Goal: Task Accomplishment & Management: Manage account settings

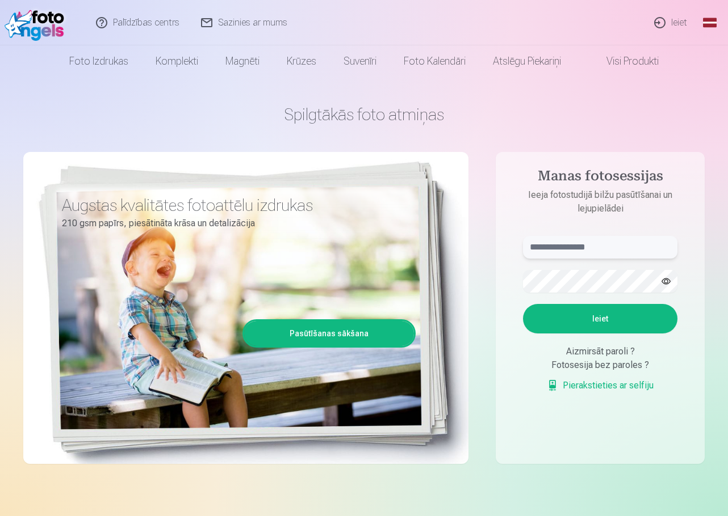
click at [578, 247] on input "text" at bounding box center [600, 247] width 154 height 23
click at [610, 249] on input "text" at bounding box center [600, 247] width 154 height 23
click at [572, 243] on input "text" at bounding box center [600, 247] width 154 height 23
type input "******"
click at [599, 313] on button "Ieiet" at bounding box center [600, 319] width 154 height 30
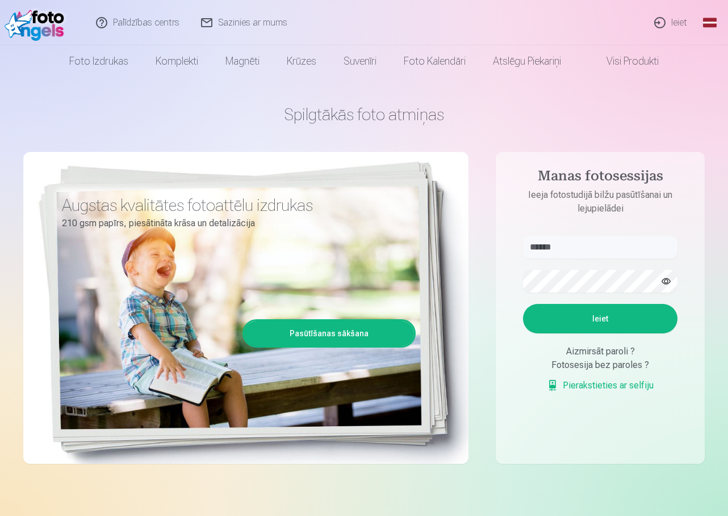
click at [667, 280] on button "button" at bounding box center [666, 282] width 22 height 22
click at [616, 368] on div "Fotosesija bez paroles ?" at bounding box center [600, 366] width 154 height 14
click at [487, 283] on div "Spilgtākās foto atmiņas Augstas kvalitātes fotoattēlu izdrukas 210 gsm papīrs, …" at bounding box center [363, 284] width 681 height 414
click at [598, 323] on button "Ieiet" at bounding box center [600, 319] width 154 height 30
